Goal: Task Accomplishment & Management: Use online tool/utility

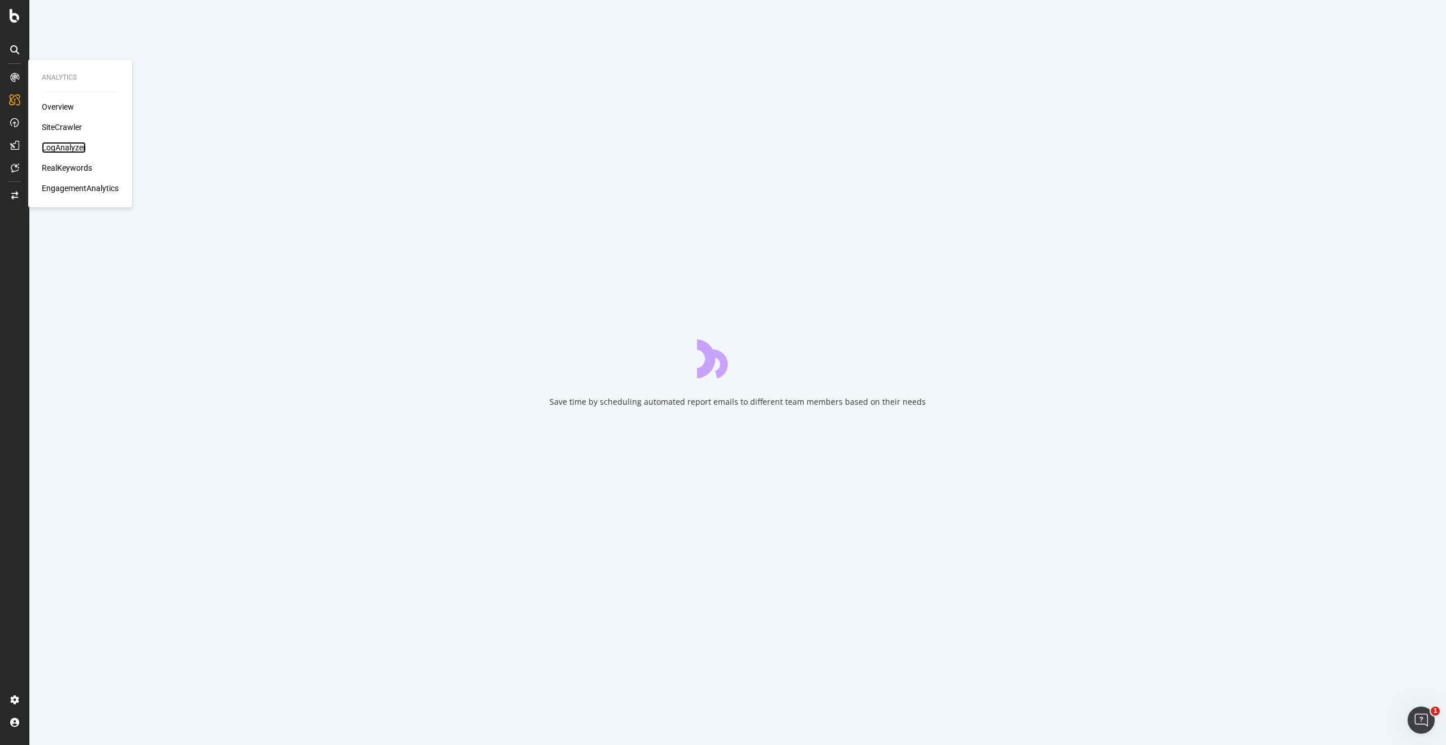
click at [63, 149] on div "LogAnalyzer" at bounding box center [64, 147] width 44 height 11
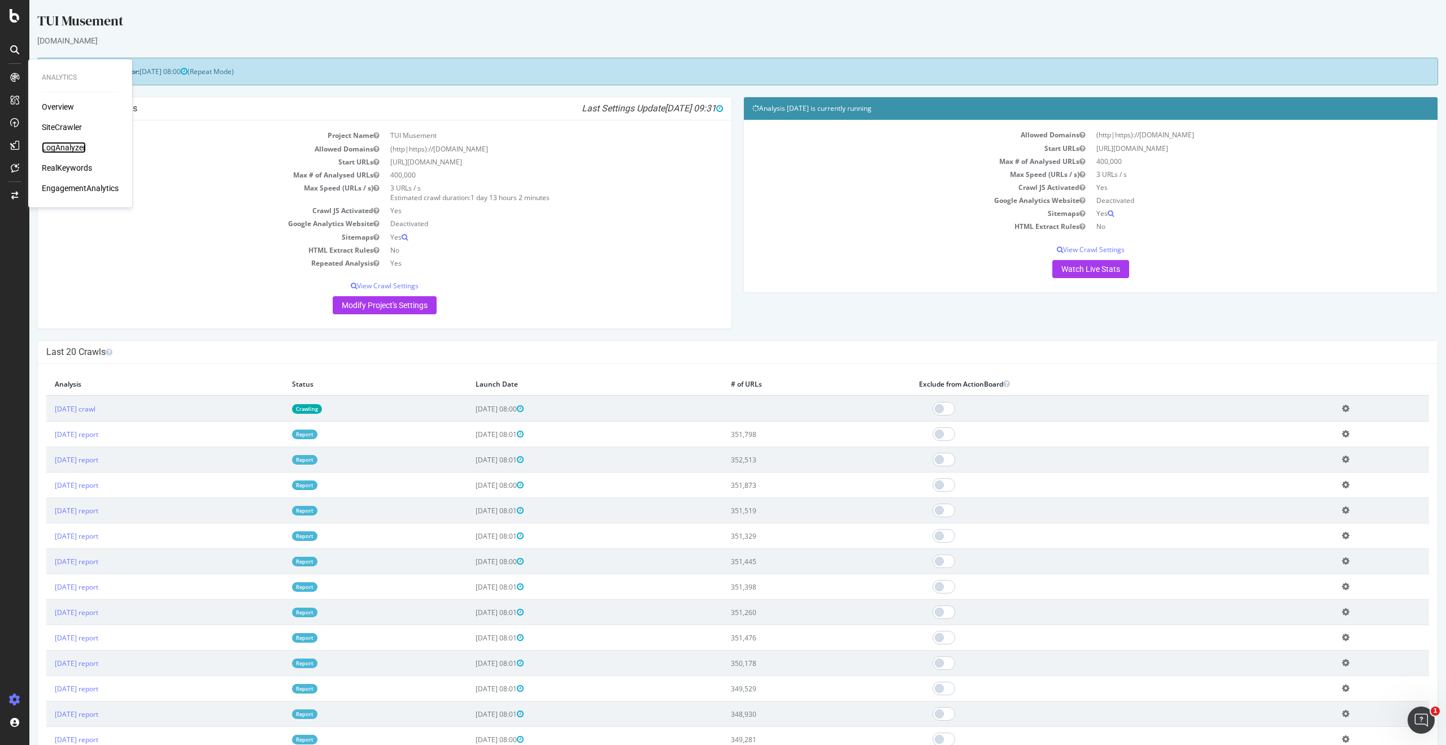
click at [66, 149] on div "LogAnalyzer" at bounding box center [64, 147] width 44 height 11
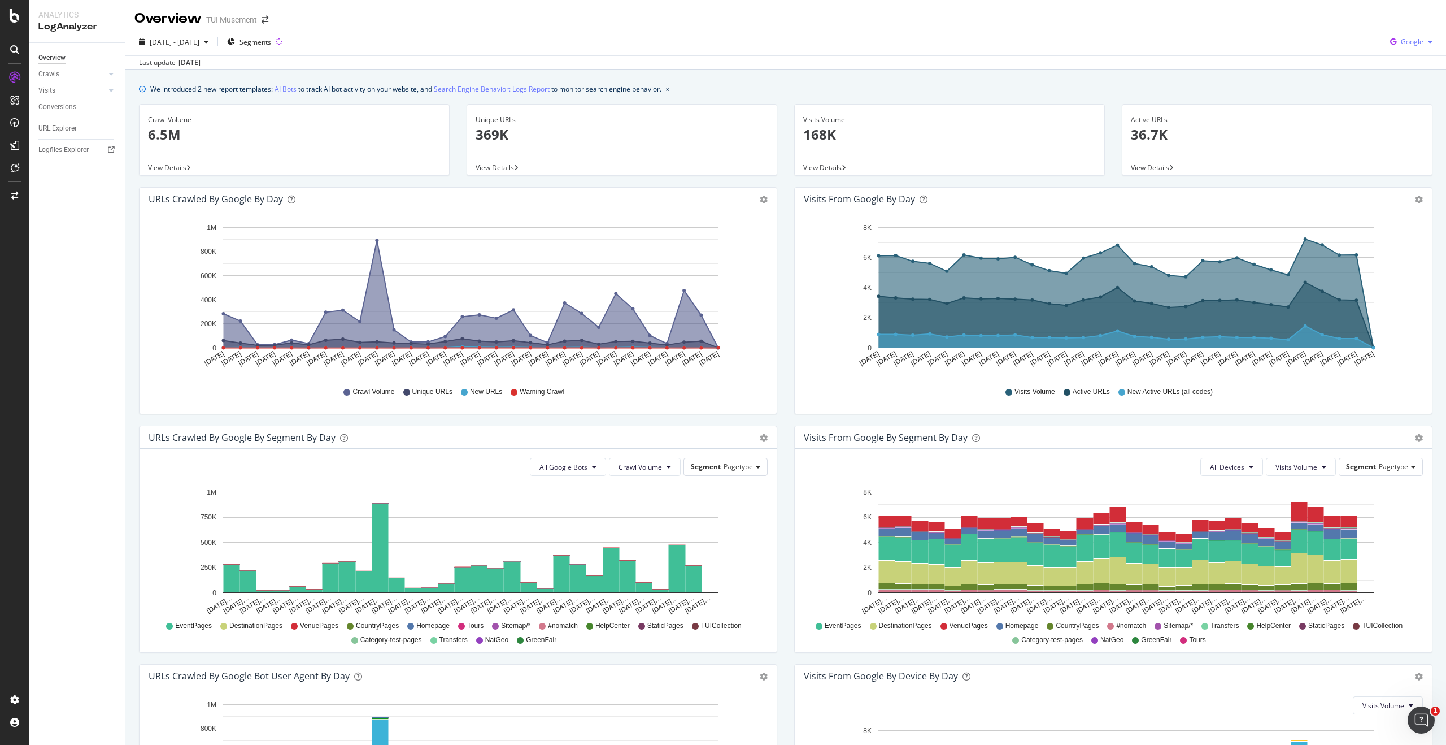
click at [1411, 42] on span "Google" at bounding box center [1412, 42] width 23 height 10
click at [1409, 107] on span "OpenAI" at bounding box center [1412, 106] width 42 height 10
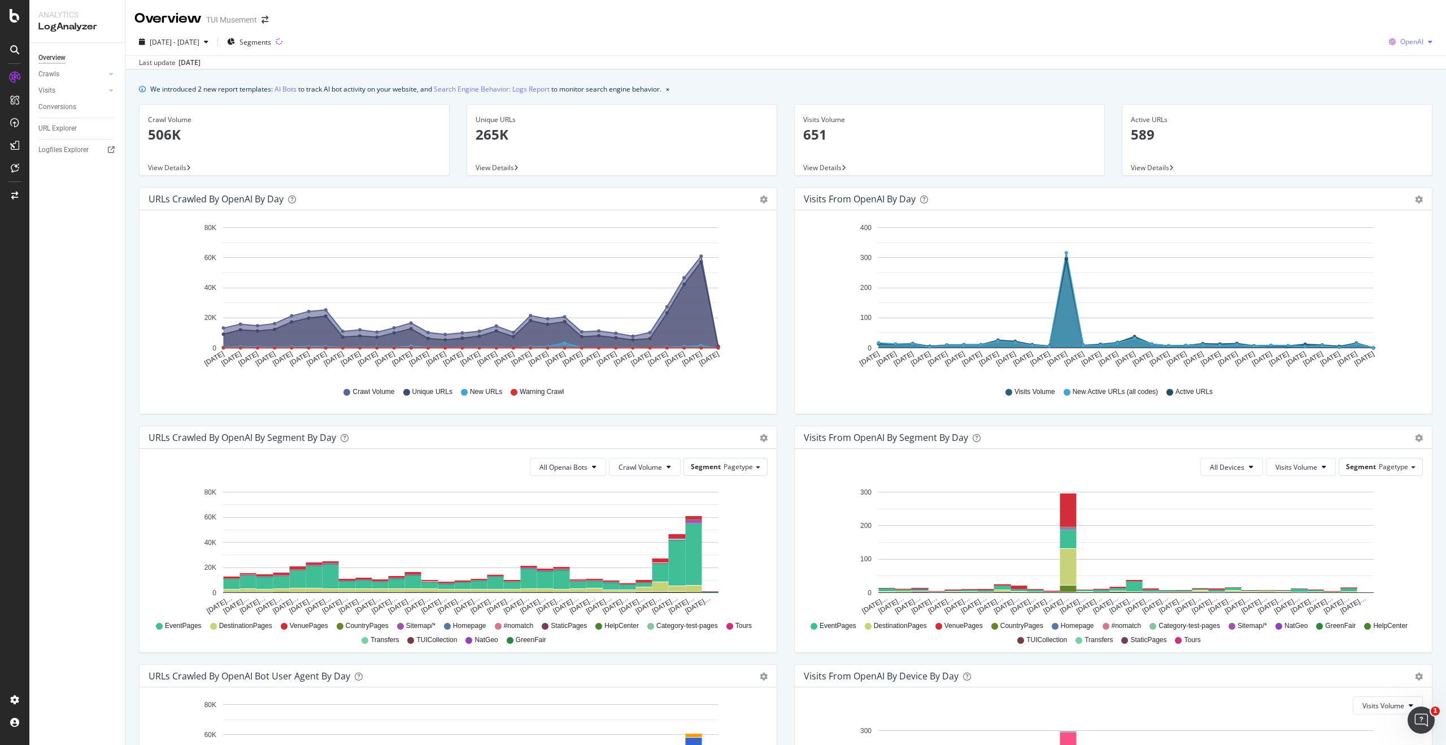
click at [1428, 43] on div "button" at bounding box center [1431, 41] width 14 height 7
click at [1404, 88] on span "Bing" at bounding box center [1412, 85] width 42 height 10
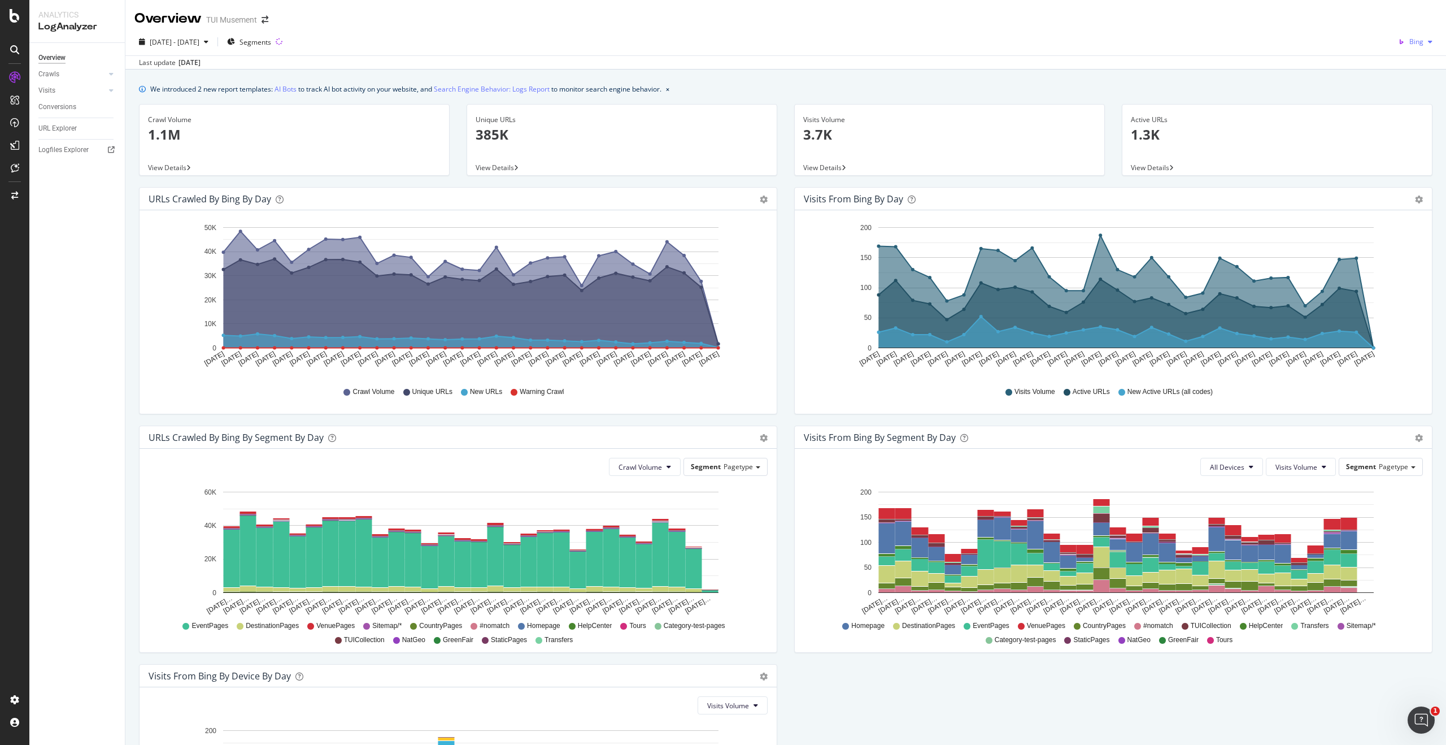
click at [1421, 41] on span "Bing" at bounding box center [1417, 42] width 14 height 10
click at [1412, 64] on span "Google" at bounding box center [1412, 64] width 42 height 10
